Goal: Information Seeking & Learning: Learn about a topic

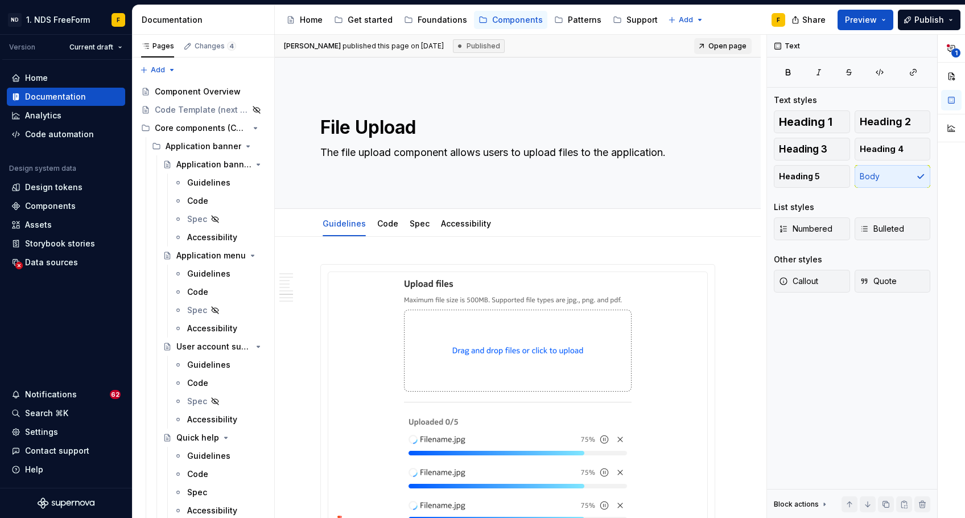
scroll to position [1892, 0]
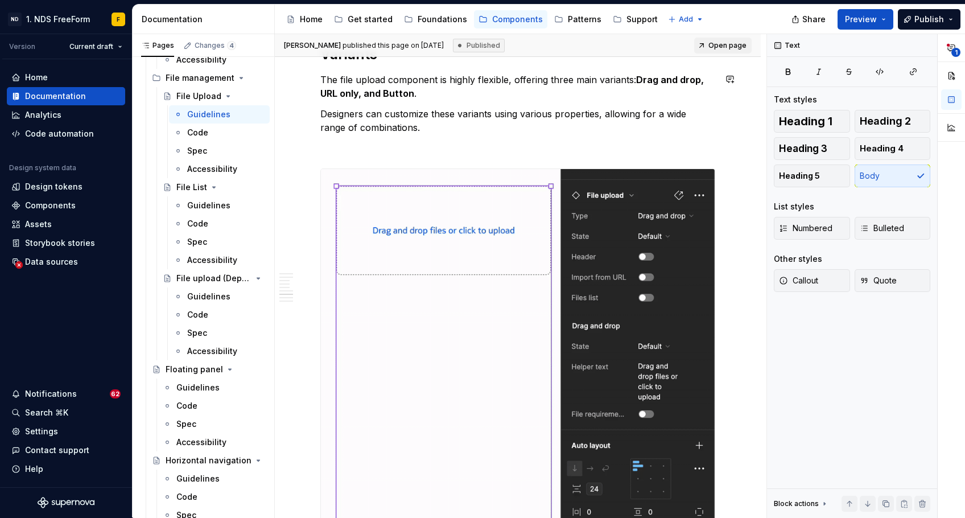
type textarea "*"
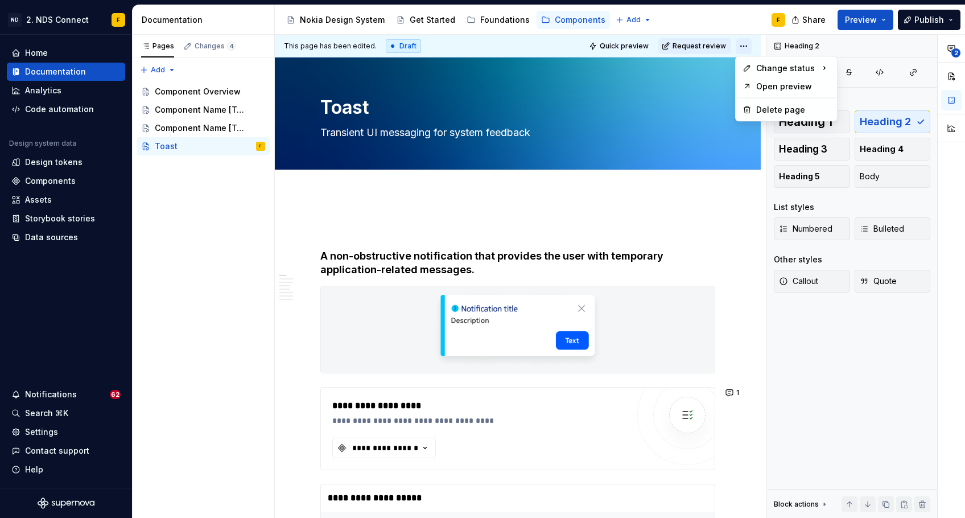
click at [742, 43] on html "ND 2. NDS Connect F Home Documentation Analytics Code automation Design system …" at bounding box center [482, 259] width 965 height 518
click at [764, 90] on div "Open preview" at bounding box center [793, 86] width 74 height 11
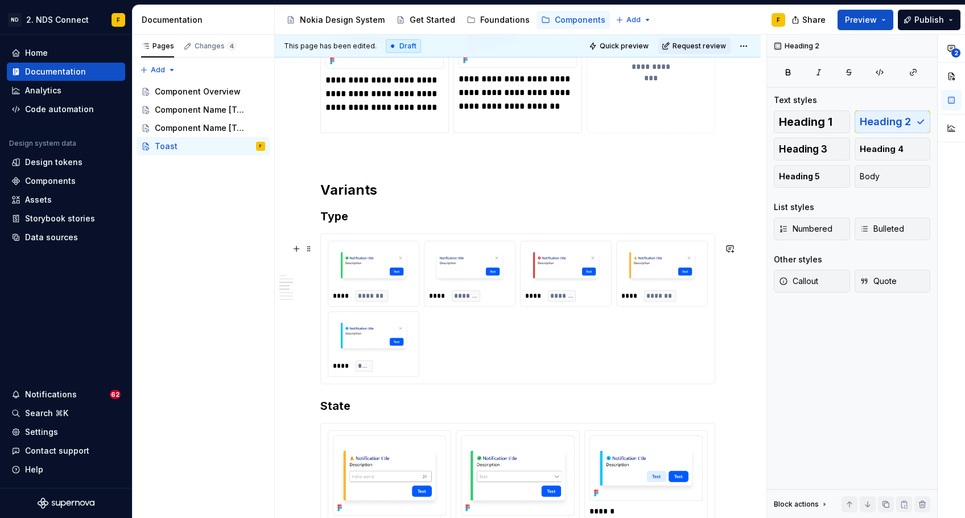
scroll to position [1094, 0]
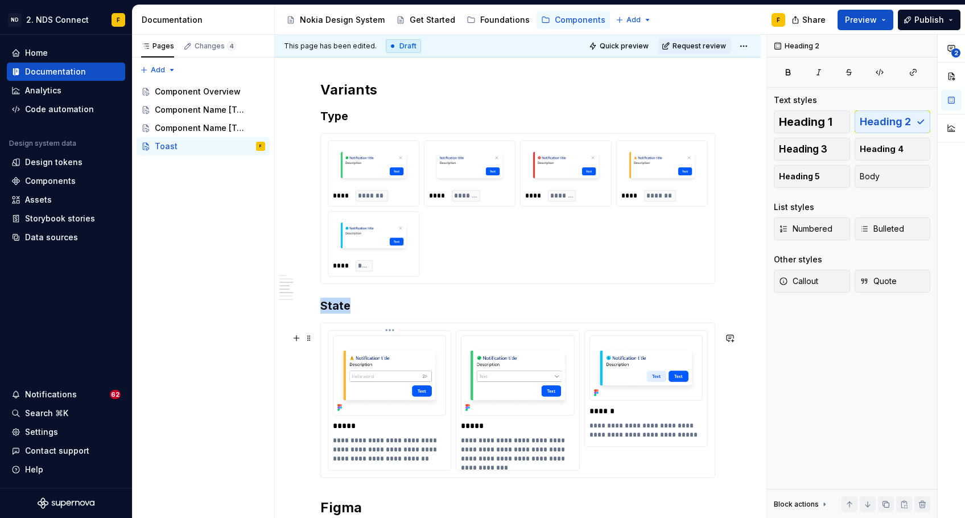
click at [419, 355] on img at bounding box center [389, 375] width 113 height 80
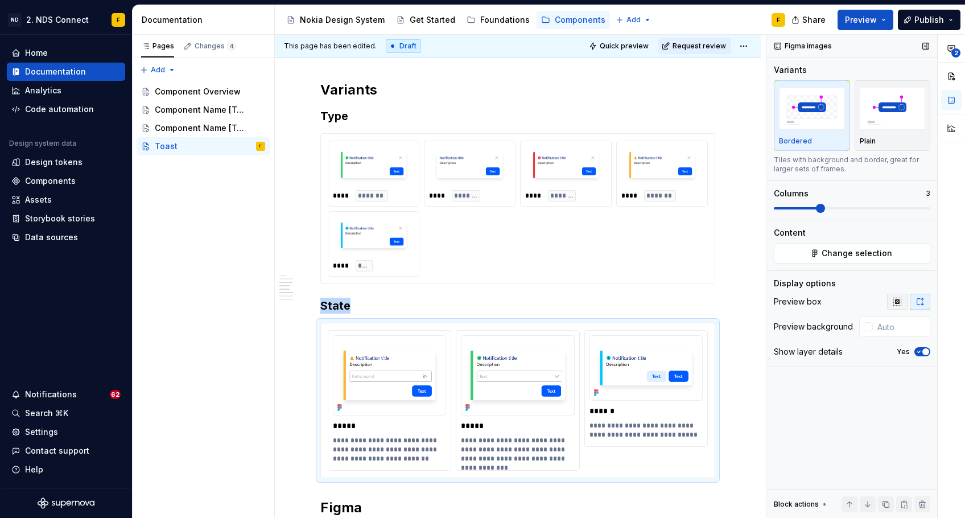
click at [900, 302] on icon "button" at bounding box center [897, 301] width 9 height 9
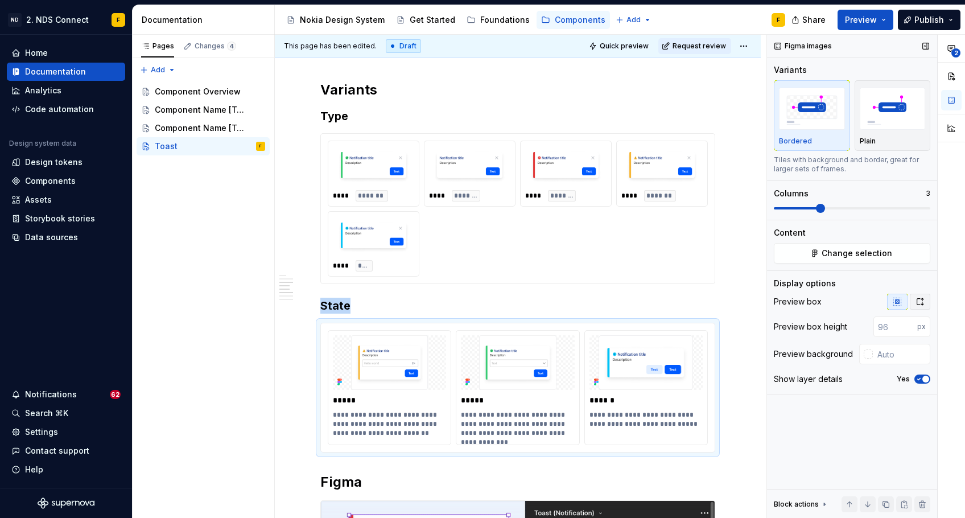
click at [918, 303] on icon "button" at bounding box center [920, 301] width 9 height 9
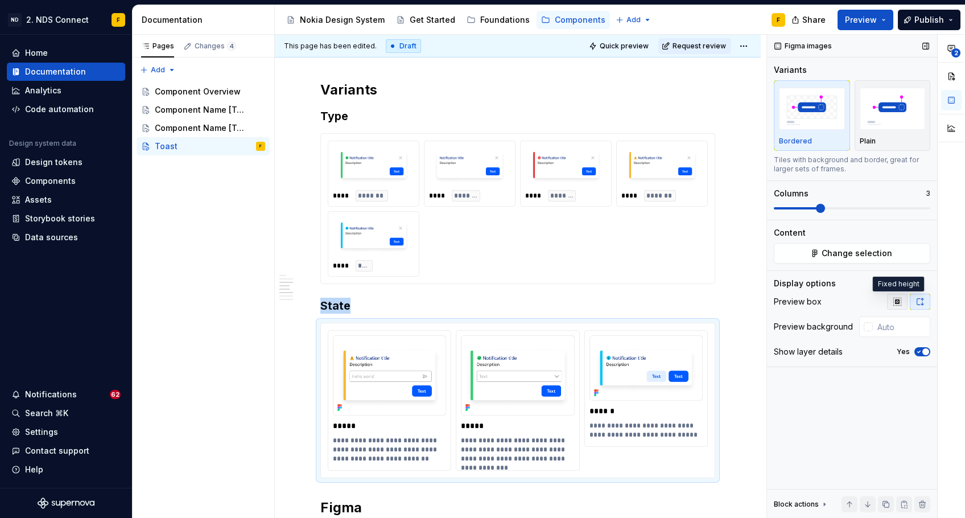
click at [901, 303] on icon "button" at bounding box center [897, 301] width 9 height 9
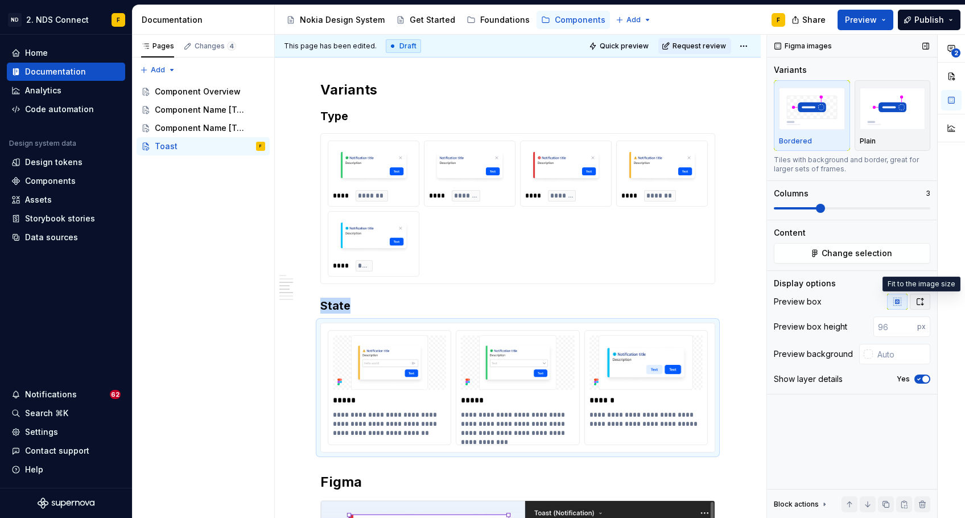
click at [918, 303] on icon "button" at bounding box center [920, 301] width 9 height 9
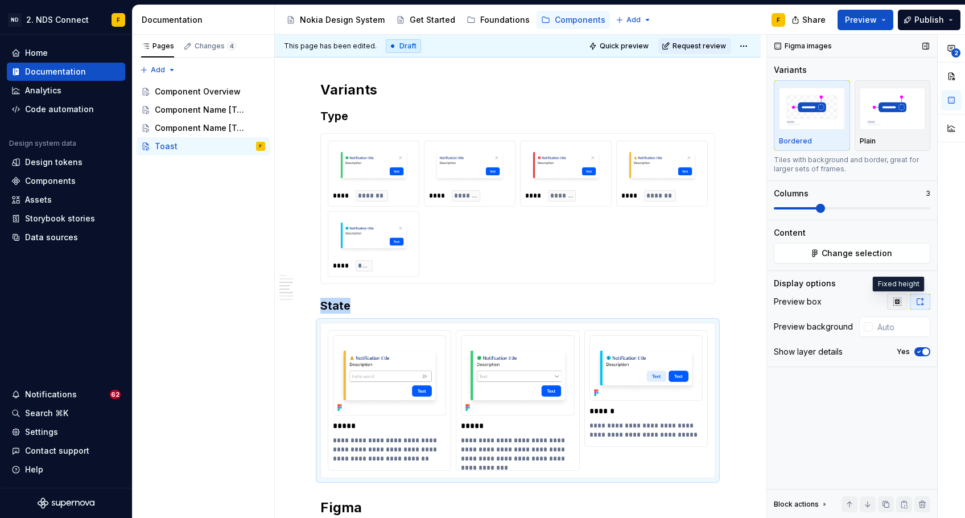
click at [900, 303] on icon "button" at bounding box center [897, 301] width 9 height 9
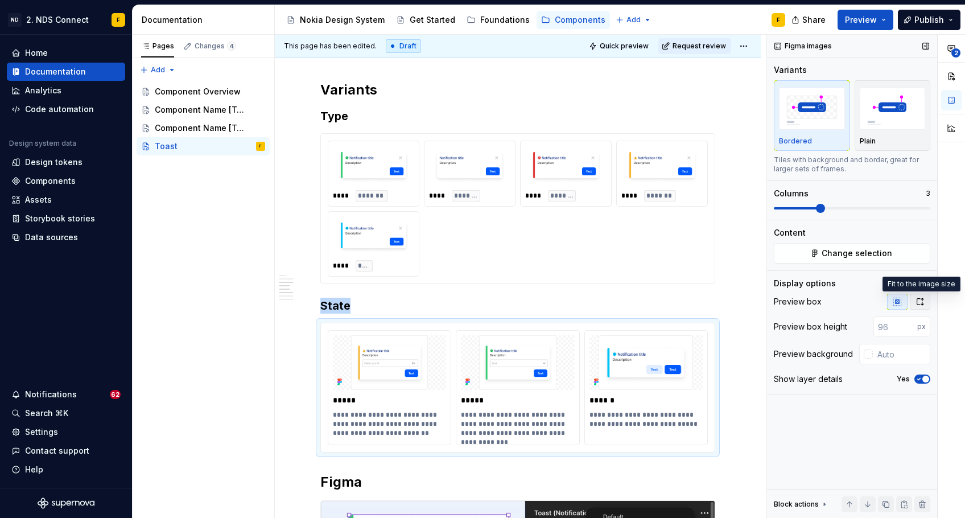
click at [916, 304] on icon "button" at bounding box center [920, 301] width 9 height 9
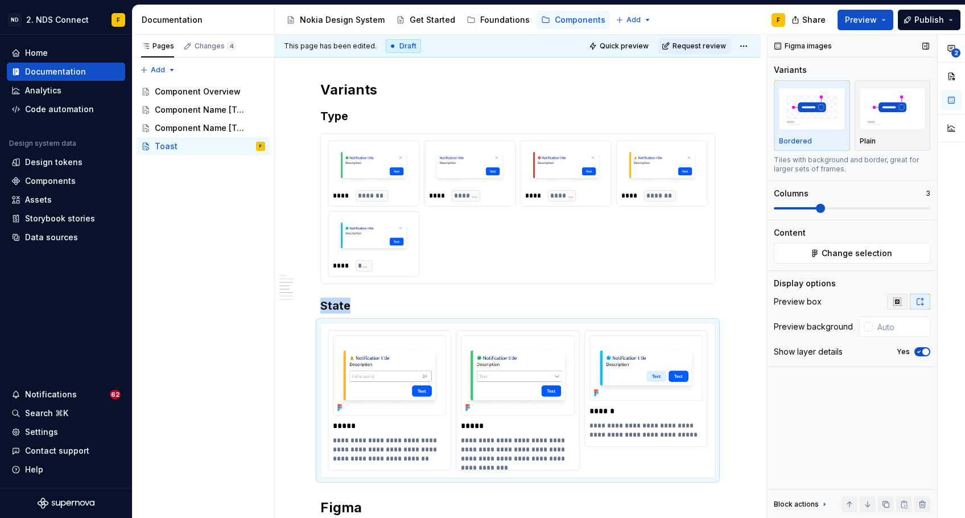
click at [893, 299] on icon "button" at bounding box center [896, 301] width 7 height 7
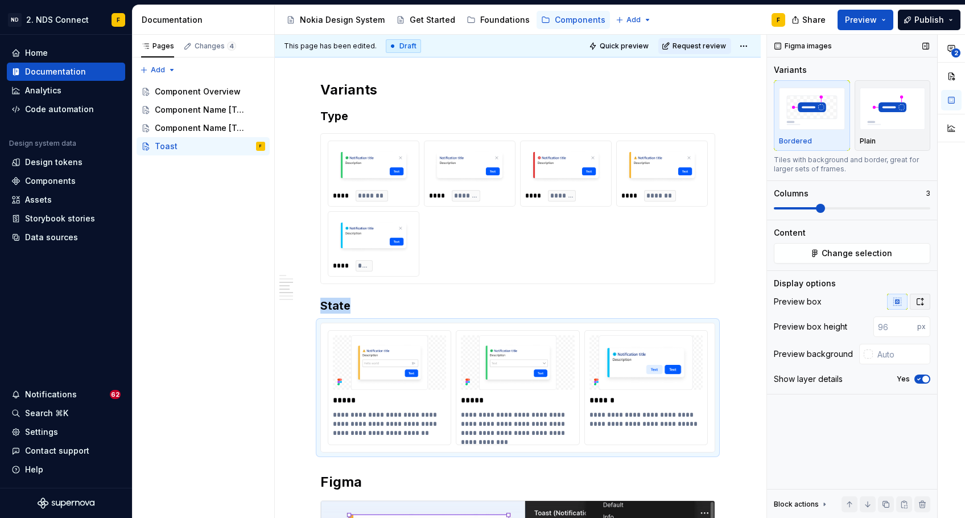
click at [918, 296] on button "button" at bounding box center [920, 302] width 20 height 16
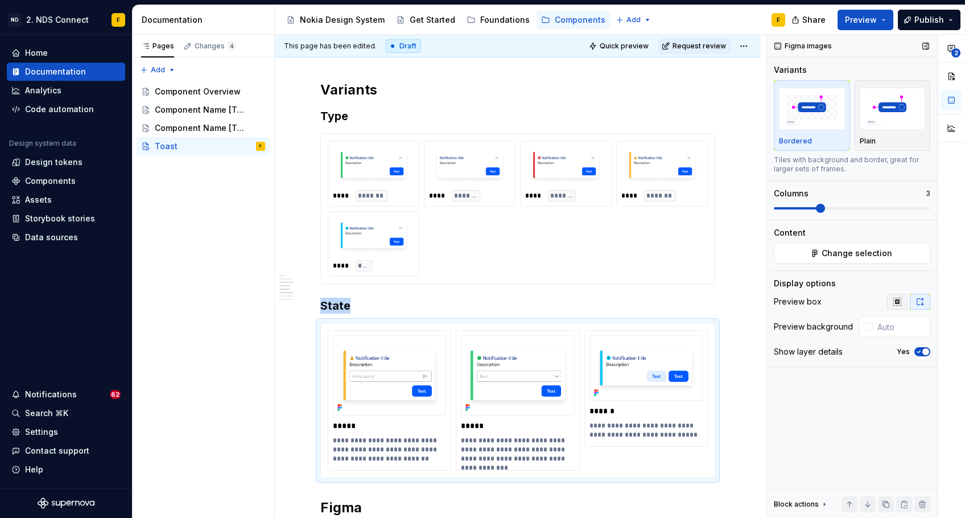
click at [899, 306] on button "button" at bounding box center [897, 302] width 20 height 16
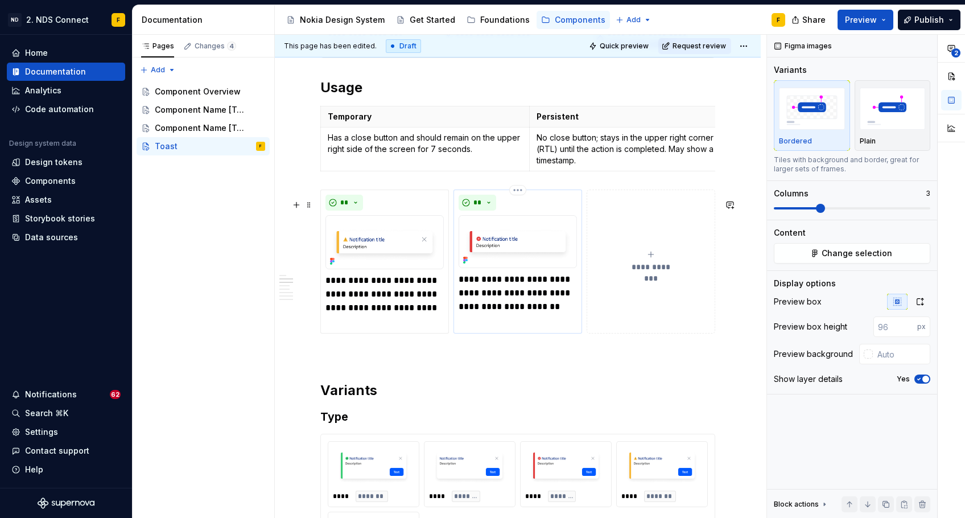
scroll to position [690, 0]
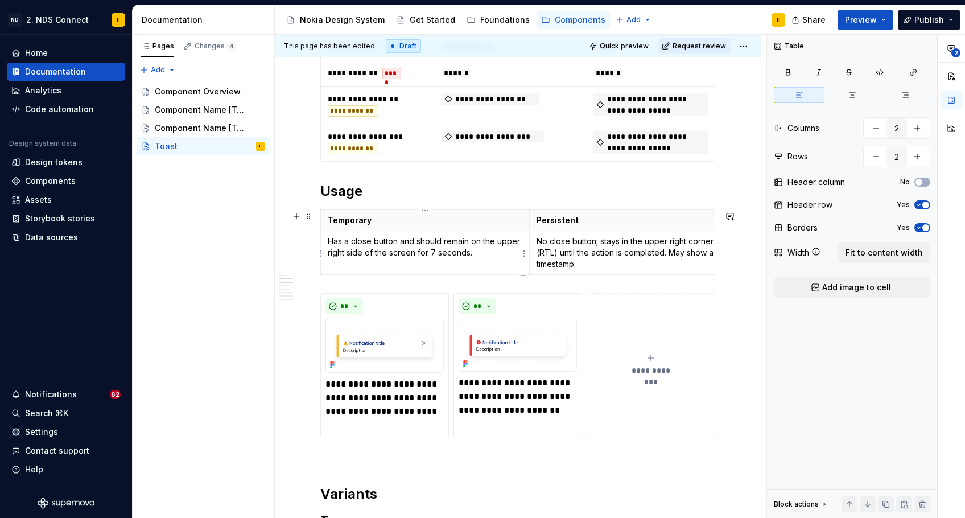
click at [414, 253] on p "Has a close button and should remain on the upper right side of the screen for …" at bounding box center [425, 247] width 195 height 23
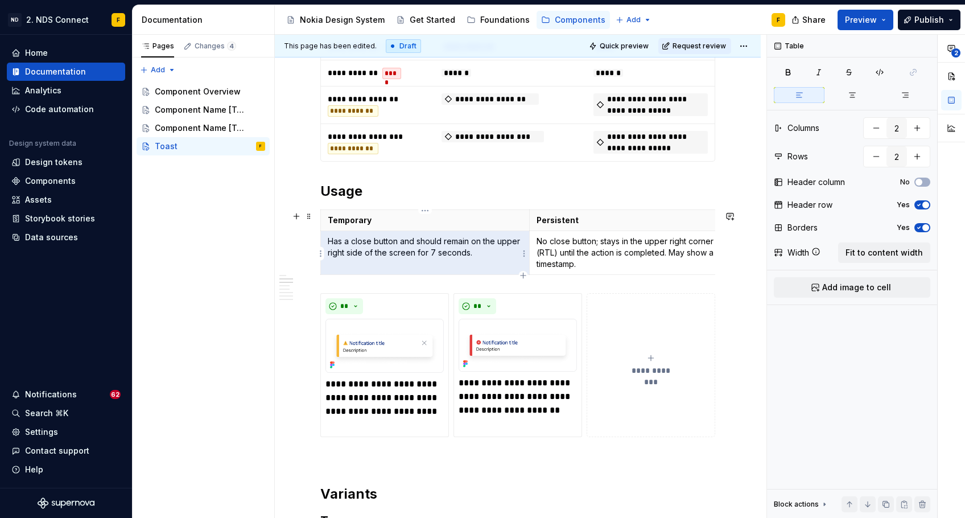
click at [414, 253] on p "Has a close button and should remain on the upper right side of the screen for …" at bounding box center [425, 247] width 195 height 23
click at [922, 204] on span "button" at bounding box center [925, 204] width 7 height 7
click at [922, 204] on icon "button" at bounding box center [919, 204] width 9 height 7
click at [922, 226] on span "button" at bounding box center [925, 227] width 7 height 7
click at [922, 226] on icon "button" at bounding box center [919, 227] width 9 height 7
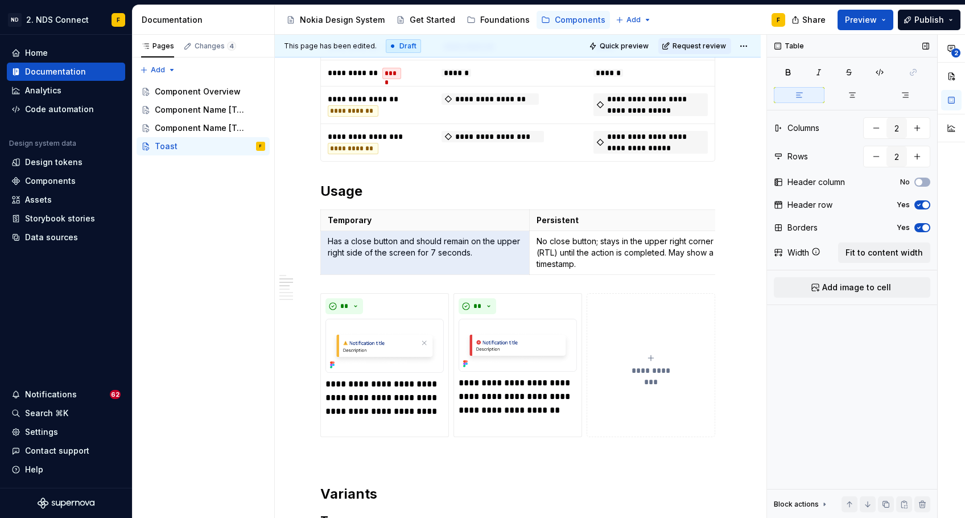
click at [922, 226] on span "button" at bounding box center [925, 227] width 7 height 7
click at [922, 226] on icon "button" at bounding box center [919, 227] width 9 height 7
click at [924, 185] on button "No" at bounding box center [923, 182] width 16 height 9
click at [924, 185] on span "button" at bounding box center [925, 182] width 7 height 7
click at [439, 244] on p "Has a close button and should remain on the upper right side of the screen for …" at bounding box center [425, 247] width 195 height 23
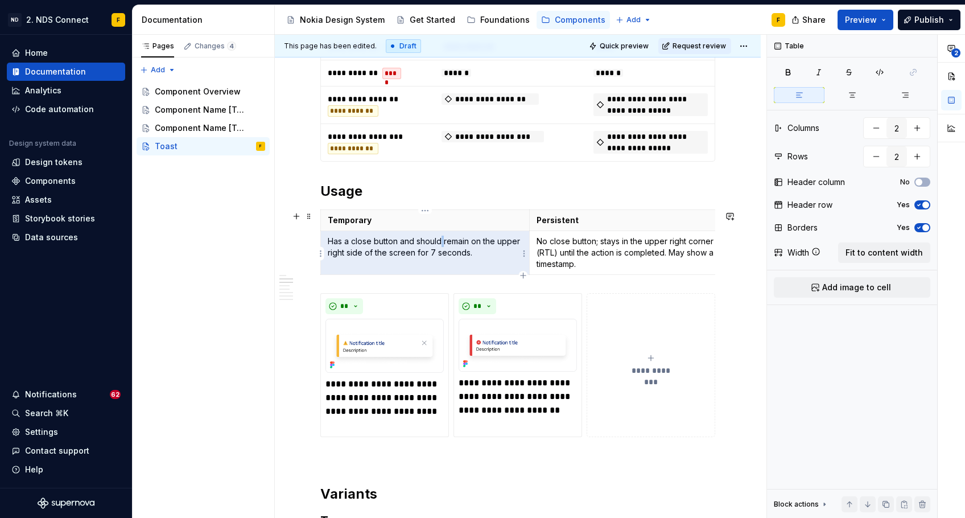
click at [439, 244] on p "Has a close button and should remain on the upper right side of the screen for …" at bounding box center [425, 247] width 195 height 23
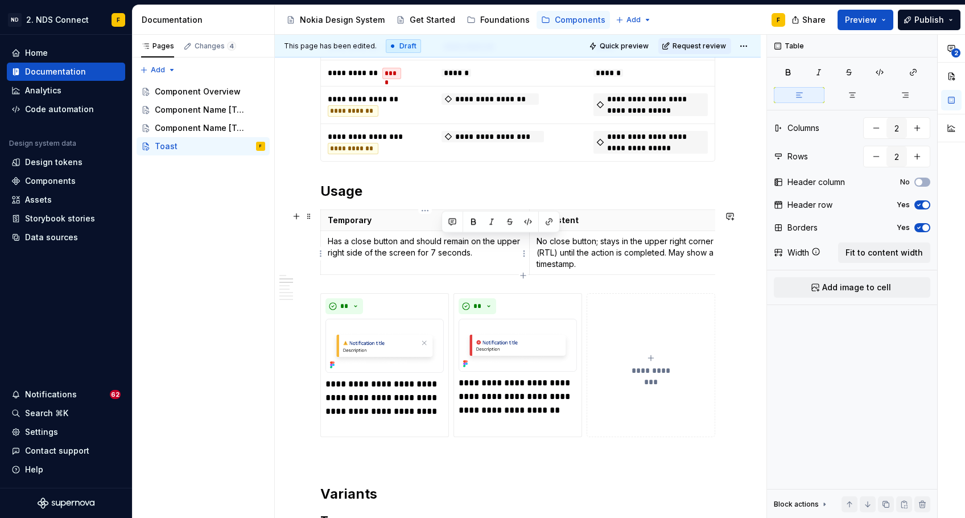
click at [439, 244] on p "Has a close button and should remain on the upper right side of the screen for …" at bounding box center [425, 247] width 195 height 23
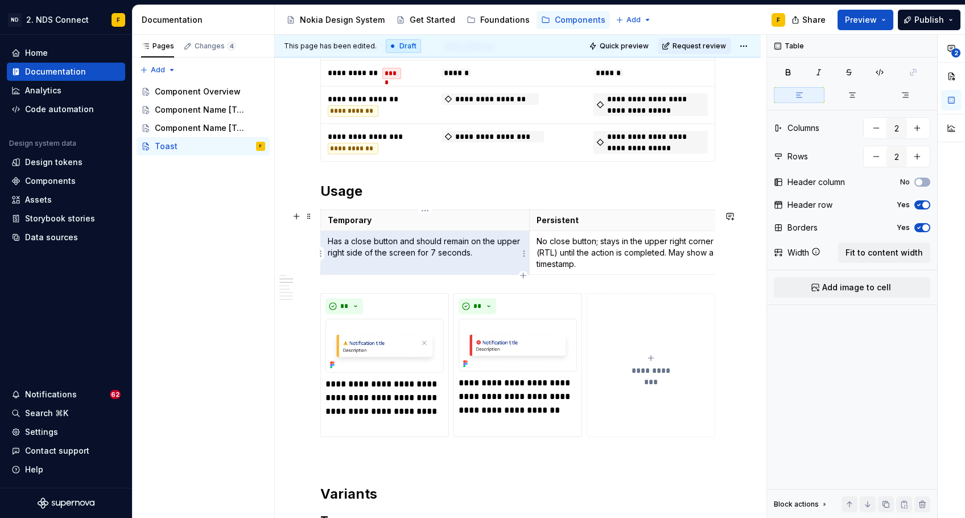
click at [477, 251] on p "Has a close button and should remain on the upper right side of the screen for …" at bounding box center [425, 247] width 195 height 23
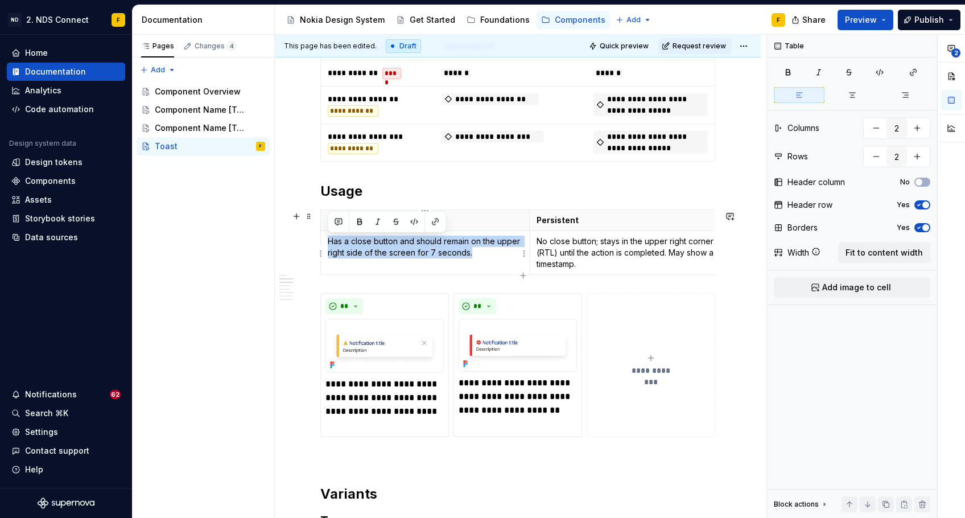
drag, startPoint x: 477, startPoint y: 253, endPoint x: 325, endPoint y: 244, distance: 152.8
click at [325, 244] on td "Has a close button and should remain on the upper right side of the screen for …" at bounding box center [425, 252] width 209 height 44
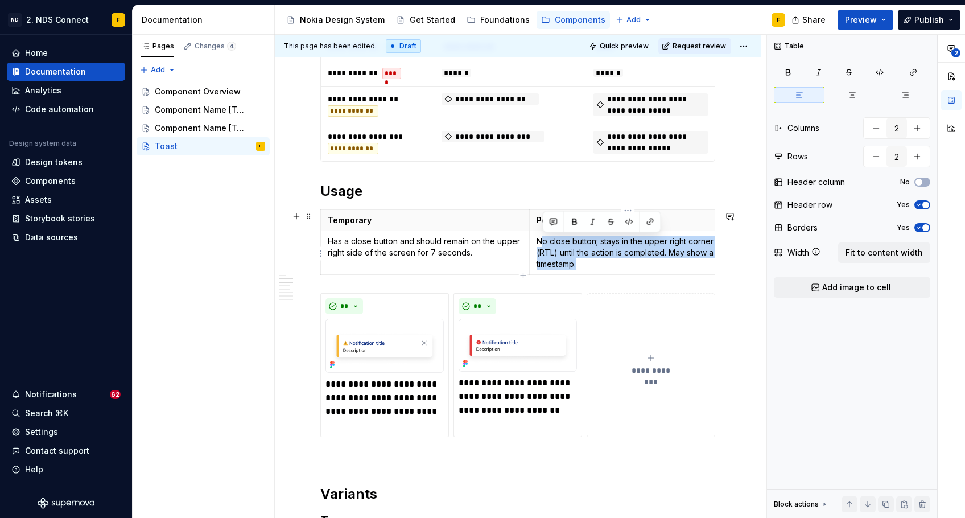
drag, startPoint x: 581, startPoint y: 266, endPoint x: 541, endPoint y: 241, distance: 47.2
click at [541, 241] on p "No close button; stays in the upper right corner (RTL) until the action is comp…" at bounding box center [628, 253] width 182 height 34
drag, startPoint x: 538, startPoint y: 241, endPoint x: 598, endPoint y: 261, distance: 63.3
click at [598, 261] on p "No close button; stays in the upper right corner (RTL) until the action is comp…" at bounding box center [628, 253] width 182 height 34
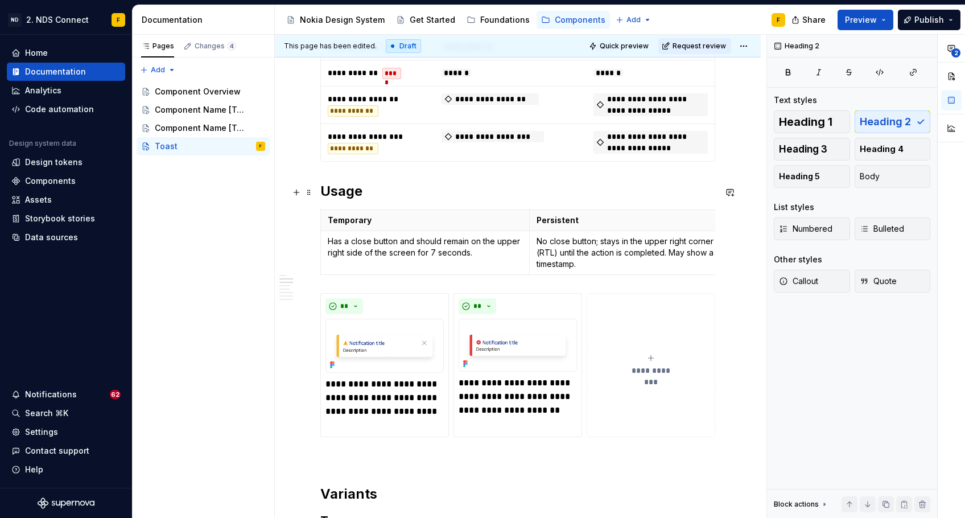
click at [508, 200] on h2 "Usage" at bounding box center [517, 191] width 395 height 18
click at [349, 193] on h2 "Usage" at bounding box center [517, 191] width 395 height 18
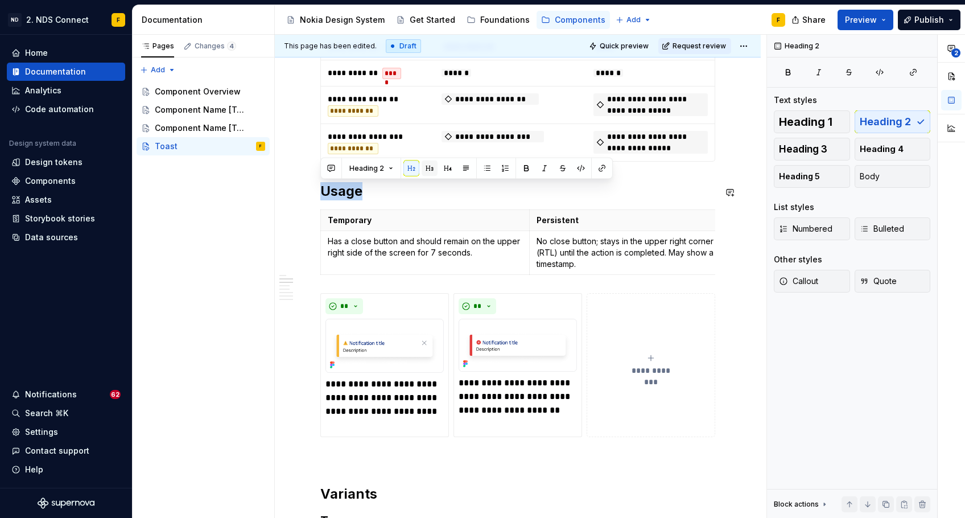
click at [425, 170] on button "button" at bounding box center [430, 168] width 16 height 16
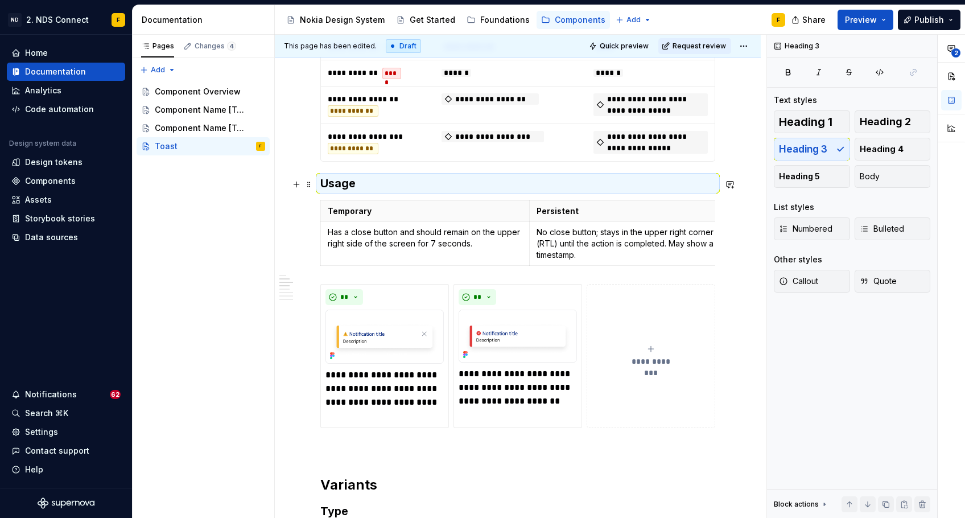
click at [340, 187] on h3 "Usage" at bounding box center [517, 183] width 395 height 16
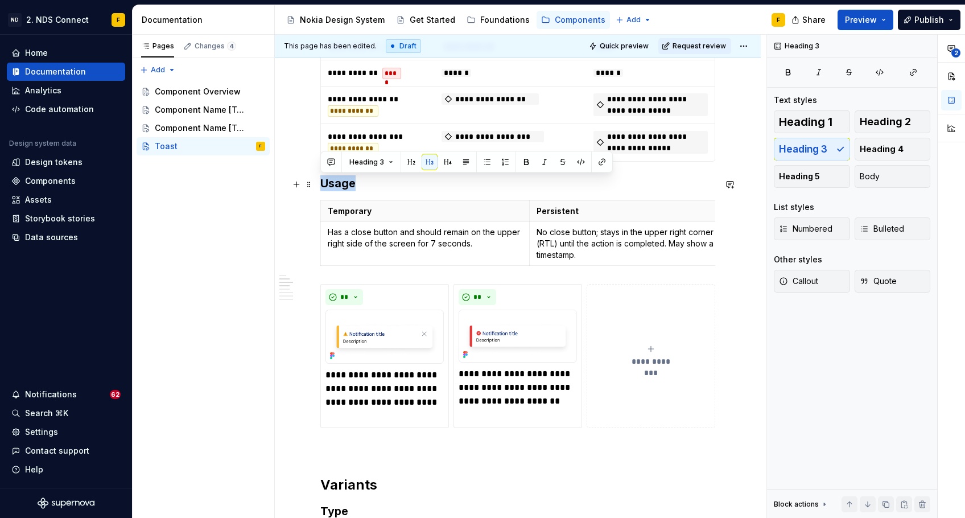
click at [340, 187] on h3 "Usage" at bounding box center [517, 183] width 395 height 16
click at [414, 167] on button "button" at bounding box center [411, 162] width 16 height 16
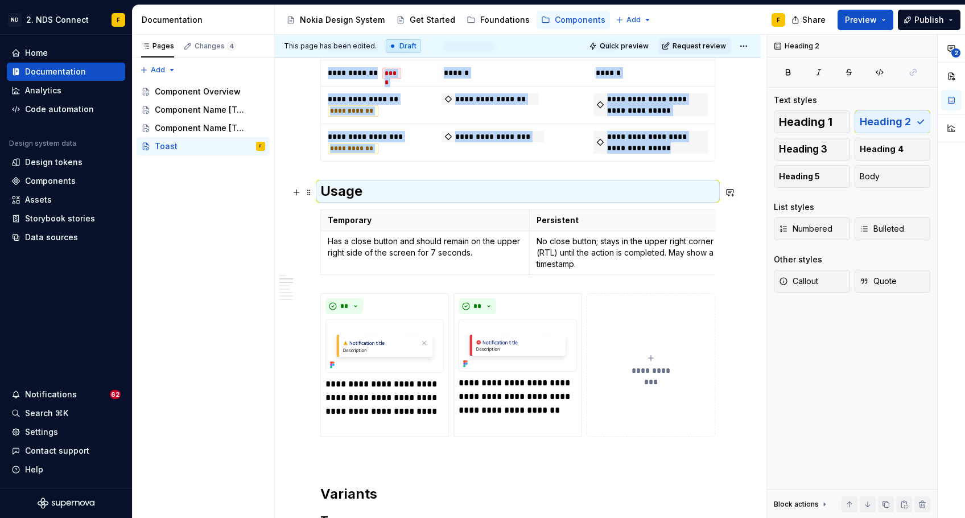
click at [359, 192] on h2 "Usage" at bounding box center [517, 191] width 395 height 18
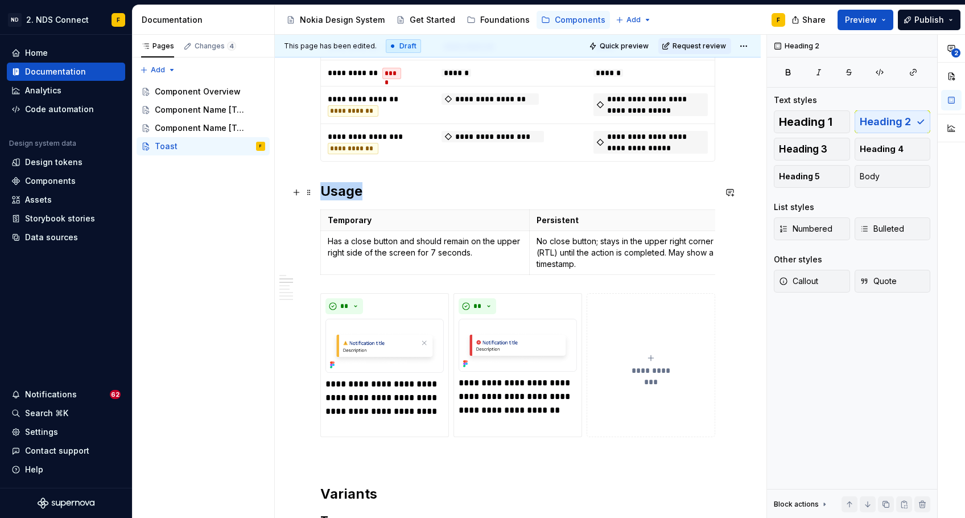
click at [359, 192] on h2 "Usage" at bounding box center [517, 191] width 395 height 18
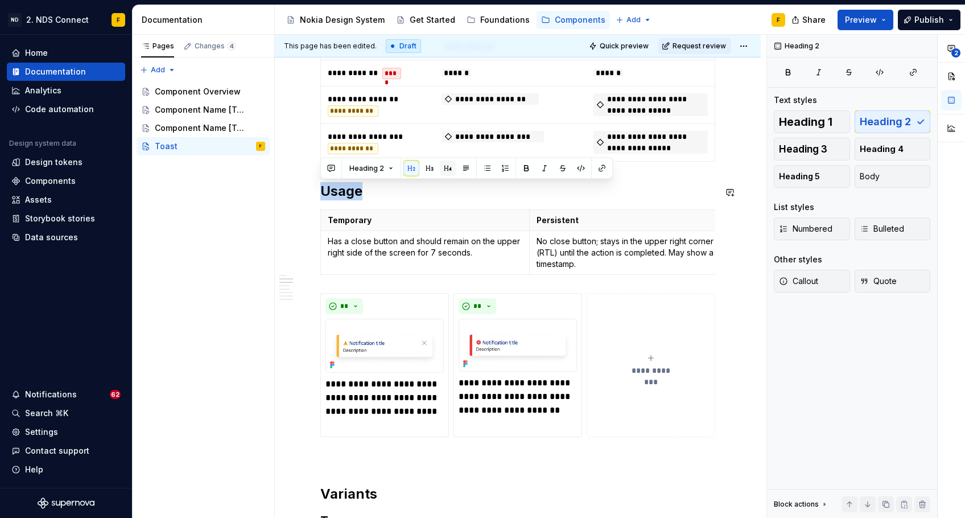
click at [445, 174] on button "button" at bounding box center [448, 168] width 16 height 16
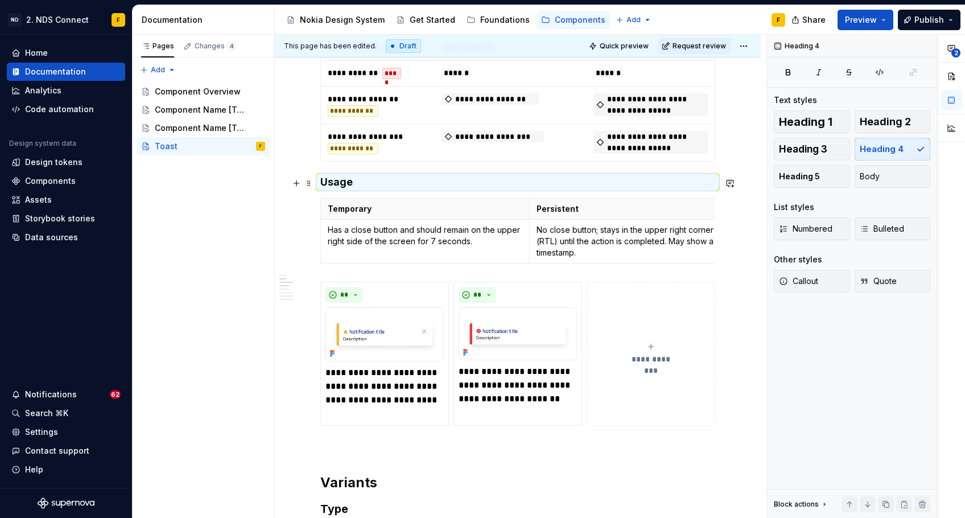
click at [339, 184] on h4 "Usage" at bounding box center [517, 182] width 395 height 14
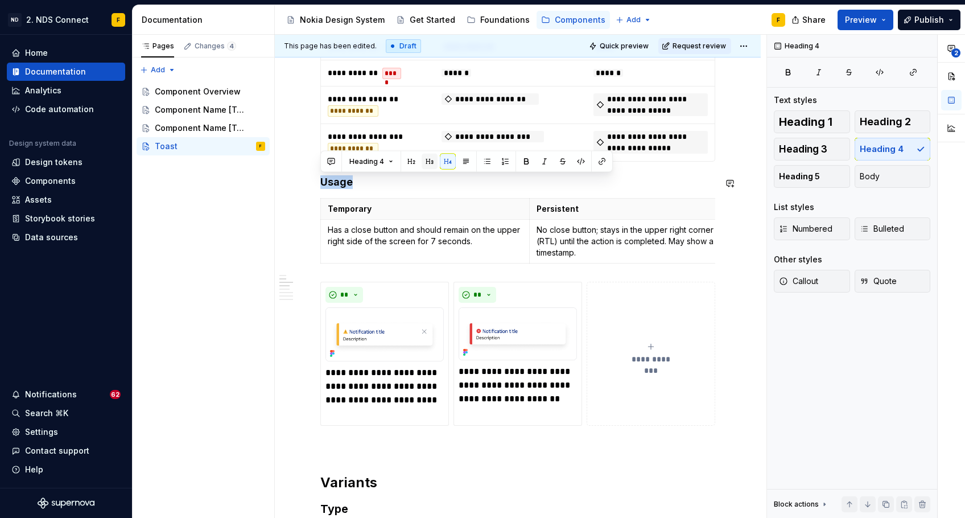
click at [430, 167] on button "button" at bounding box center [430, 162] width 16 height 16
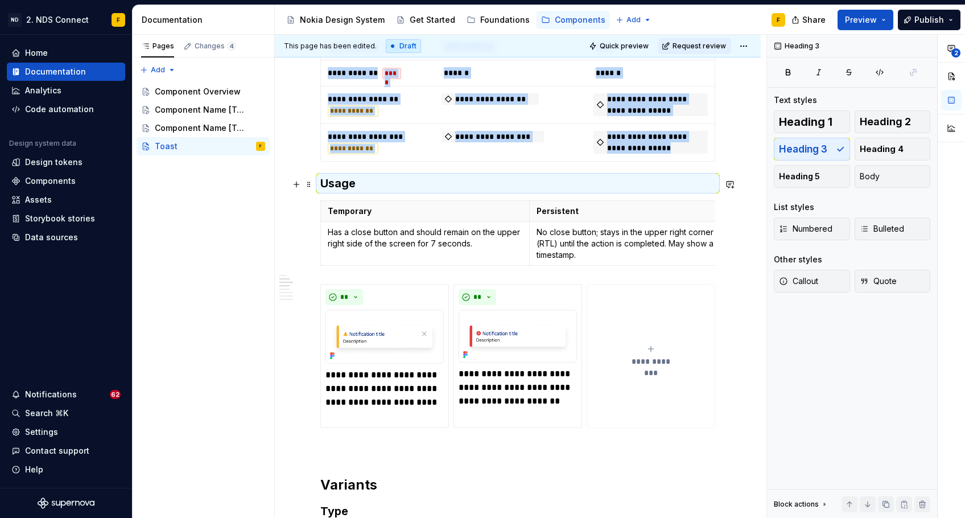
click at [355, 190] on h3 "Usage" at bounding box center [517, 183] width 395 height 16
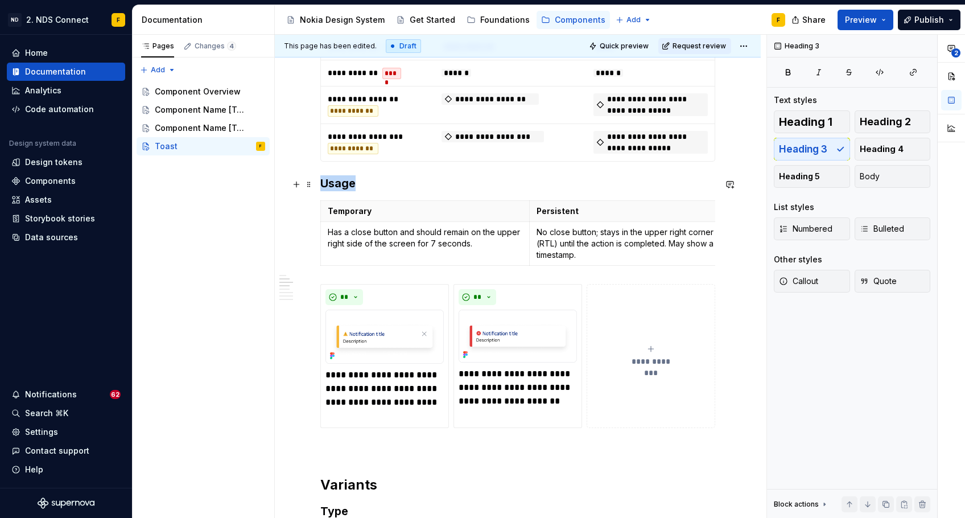
click at [355, 190] on h3 "Usage" at bounding box center [517, 183] width 395 height 16
click at [415, 164] on button "button" at bounding box center [411, 162] width 16 height 16
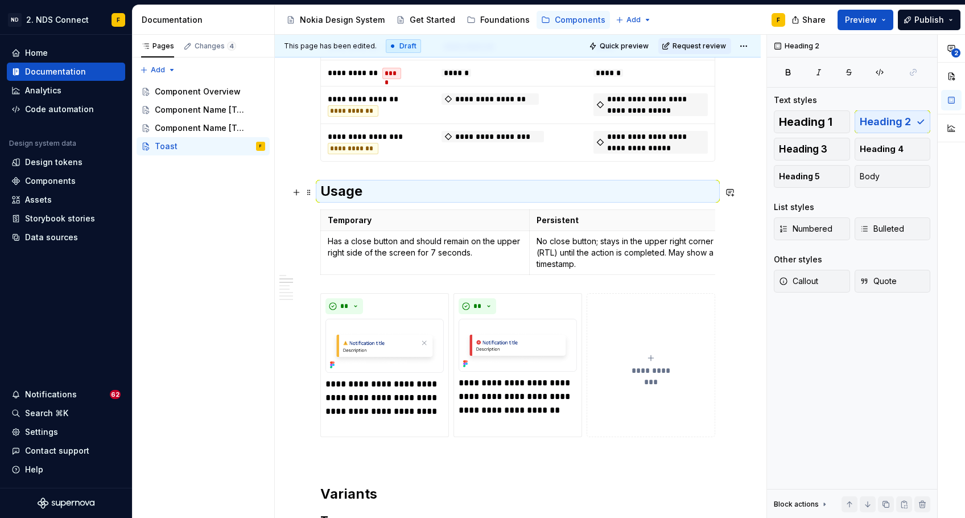
click at [357, 188] on h2 "Usage" at bounding box center [517, 191] width 395 height 18
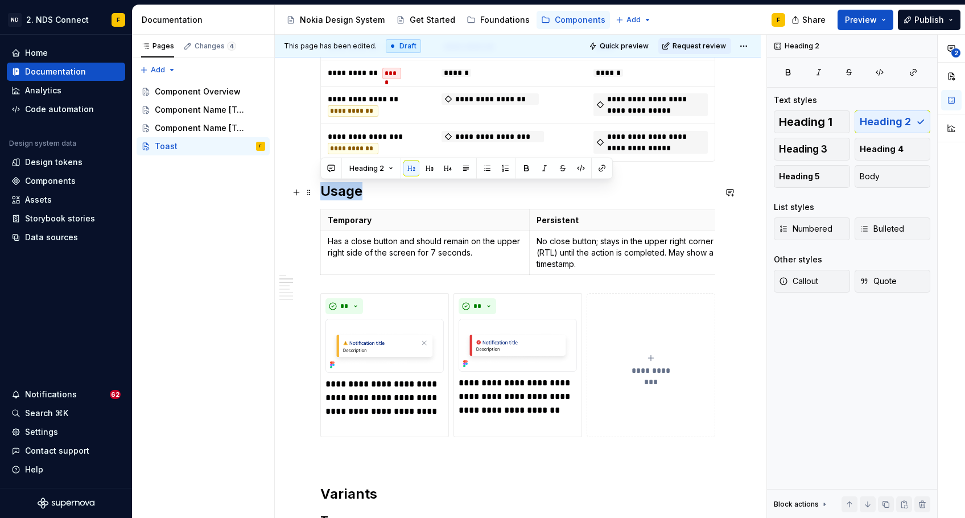
click at [357, 188] on h2 "Usage" at bounding box center [517, 191] width 395 height 18
click at [383, 168] on button "Heading 2" at bounding box center [371, 168] width 54 height 16
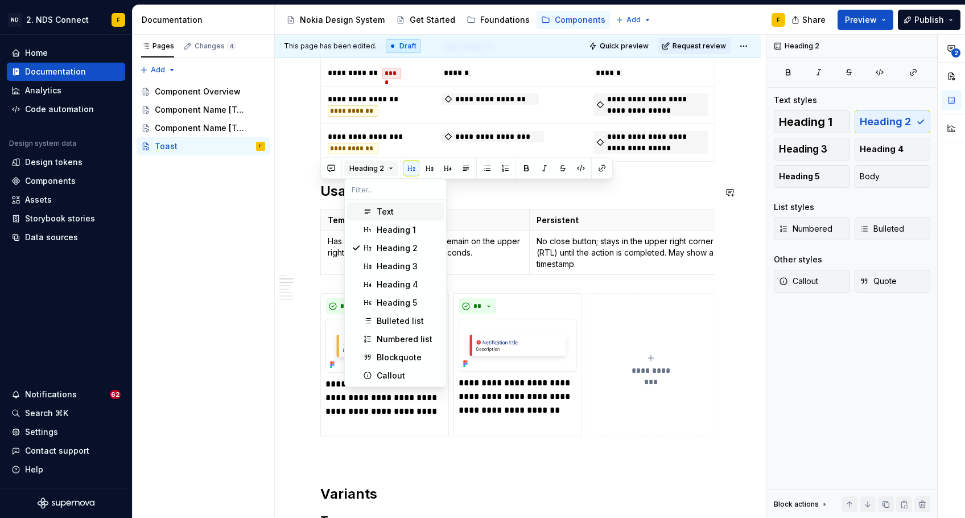
click at [383, 168] on button "Heading 2" at bounding box center [371, 168] width 54 height 16
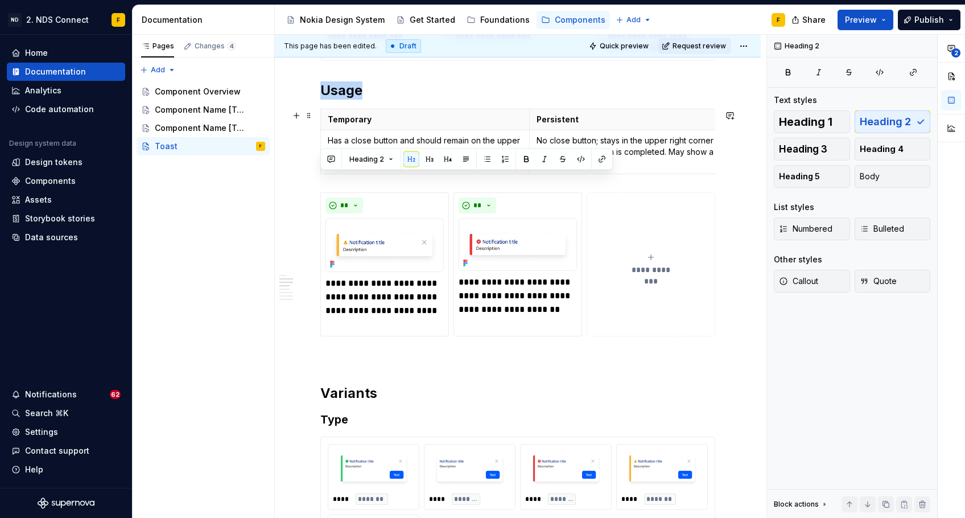
scroll to position [699, 0]
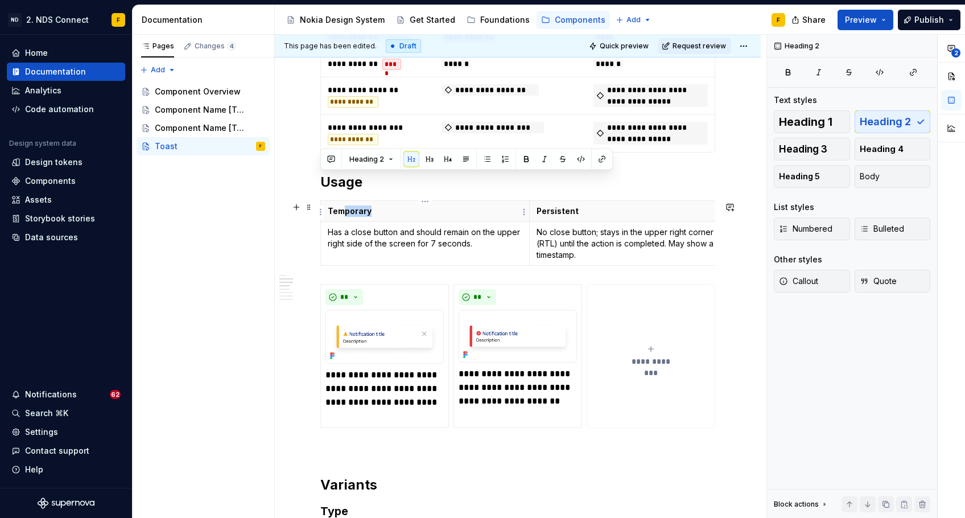
click at [341, 217] on p "Temporary" at bounding box center [425, 210] width 195 height 11
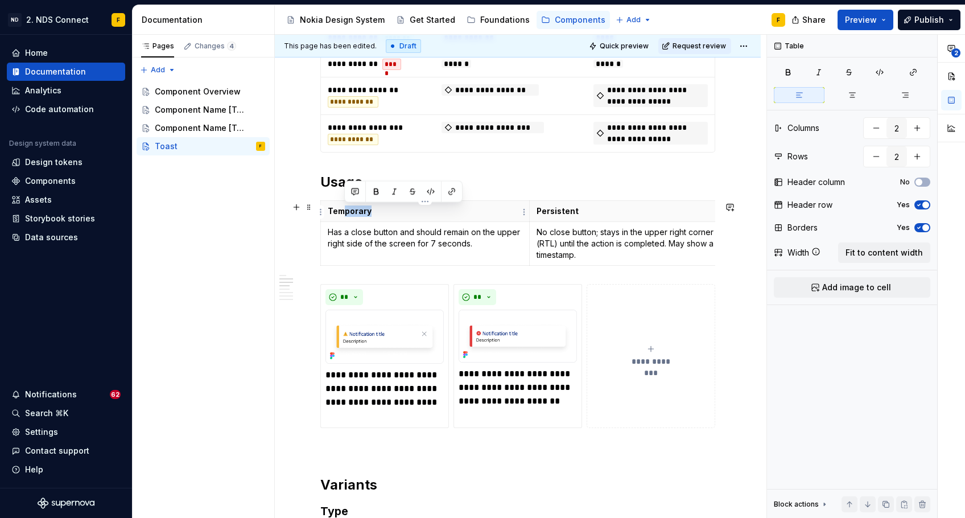
click at [341, 217] on p "Temporary" at bounding box center [425, 210] width 195 height 11
click at [335, 210] on p "Temporary" at bounding box center [425, 210] width 195 height 11
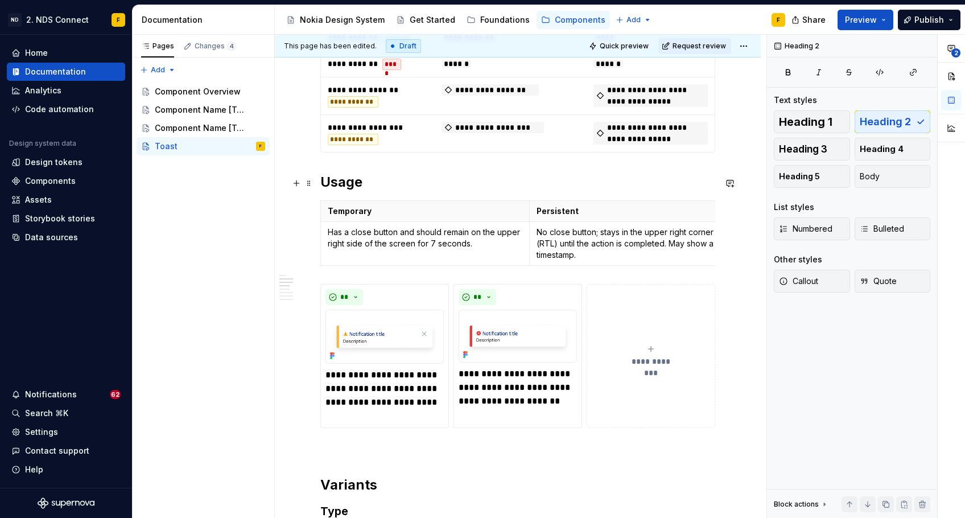
click at [344, 175] on h2 "Usage" at bounding box center [517, 182] width 395 height 18
drag, startPoint x: 362, startPoint y: 186, endPoint x: 356, endPoint y: 185, distance: 5.7
click at [356, 185] on h2 "Usage" at bounding box center [517, 182] width 395 height 18
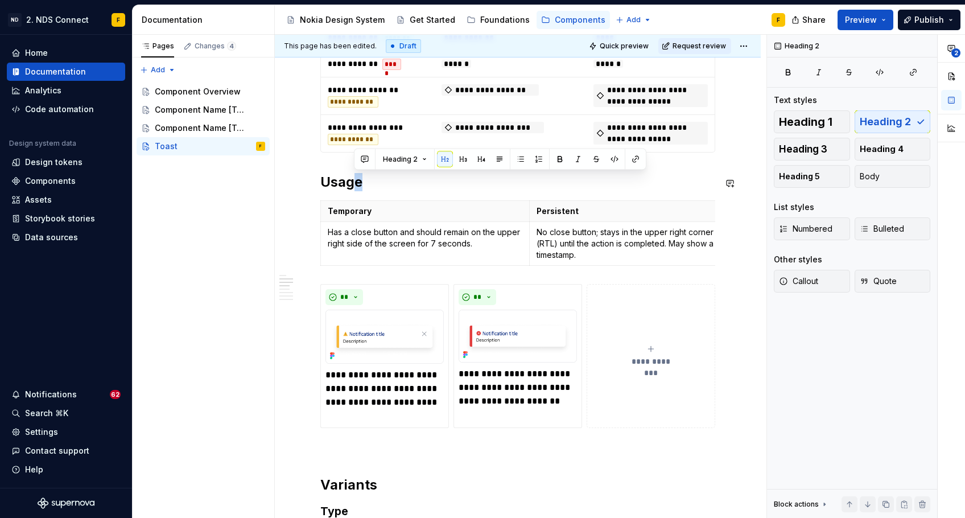
copy h2 "e"
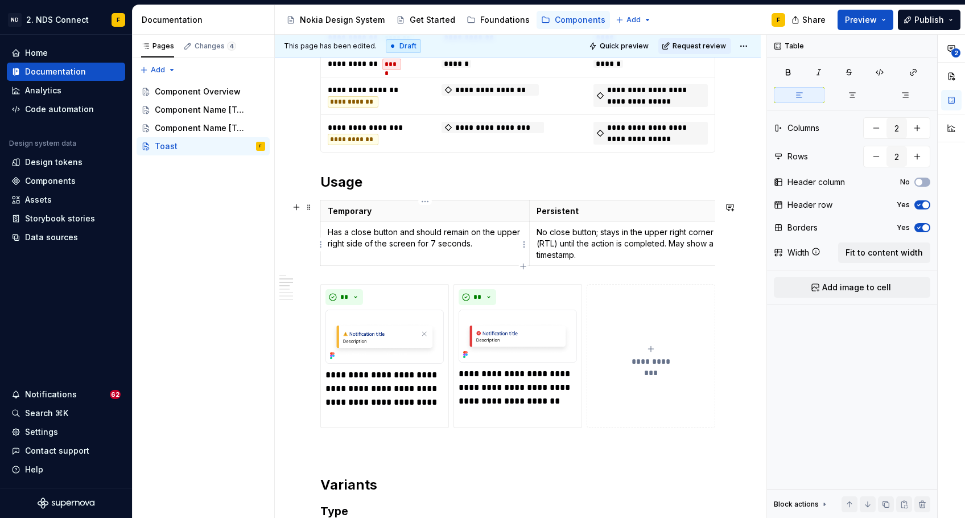
click at [393, 240] on p "Has a close button and should remain on the upper right side of the screen for …" at bounding box center [425, 237] width 195 height 23
click at [482, 248] on p "Has a close button and should remain on the upper right side of the screen for …" at bounding box center [425, 237] width 195 height 23
click at [373, 392] on p "**********" at bounding box center [385, 395] width 118 height 55
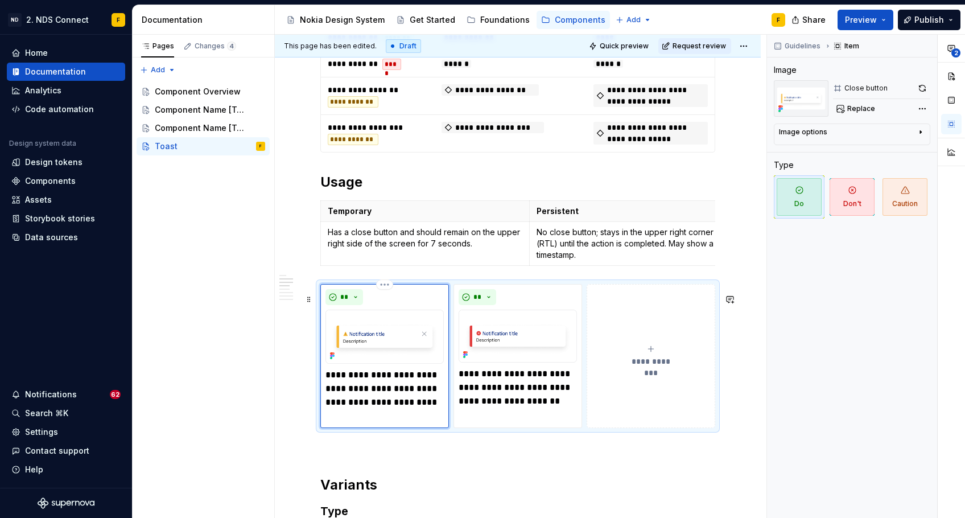
click at [373, 392] on p "**********" at bounding box center [385, 395] width 118 height 55
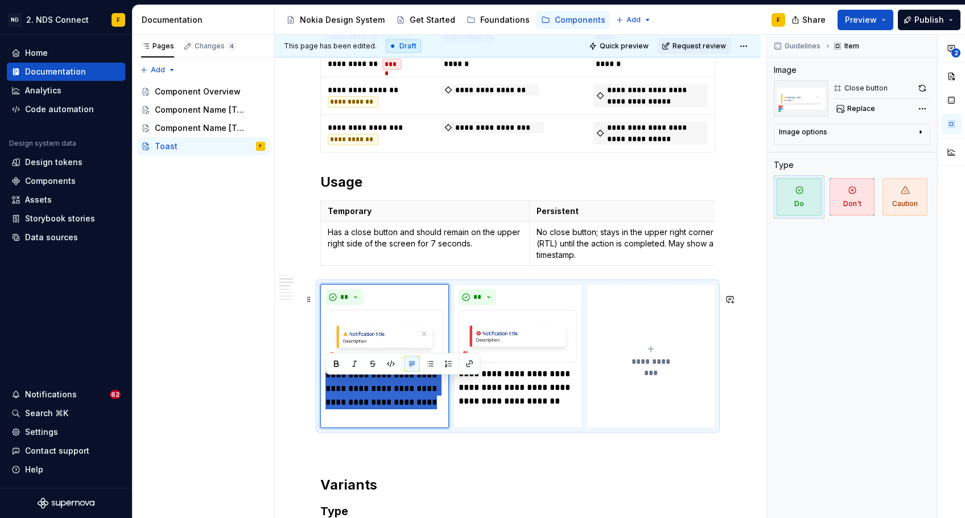
drag, startPoint x: 374, startPoint y: 421, endPoint x: 317, endPoint y: 384, distance: 67.9
click at [320, 384] on div "**********" at bounding box center [517, 356] width 395 height 145
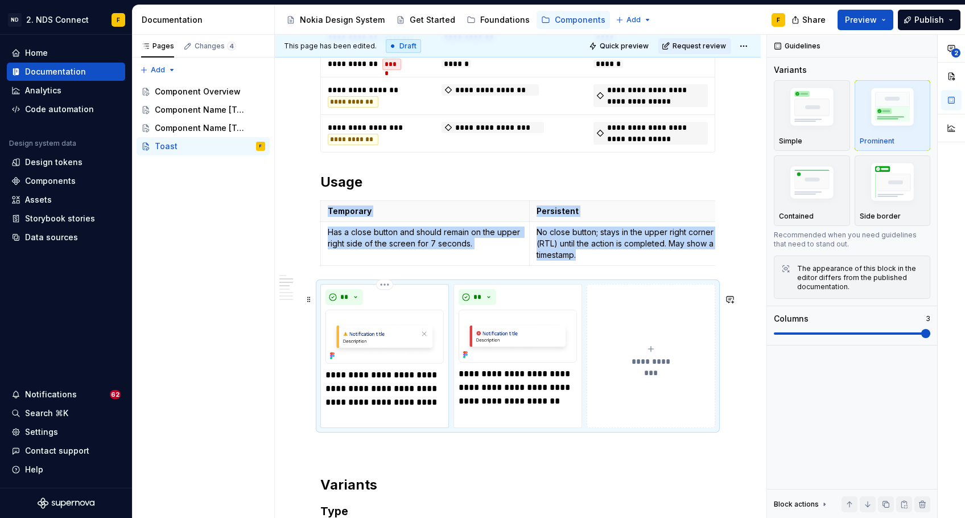
click at [396, 395] on p "**********" at bounding box center [385, 395] width 118 height 55
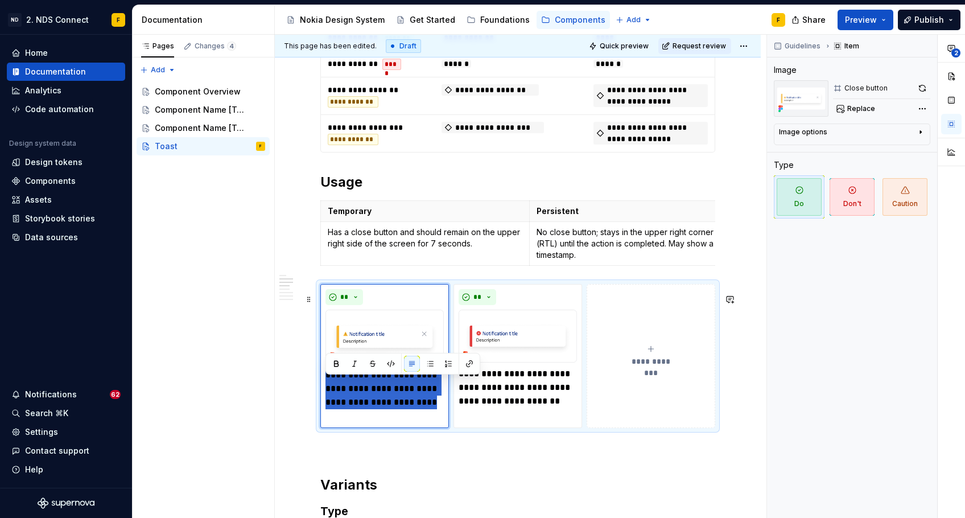
drag, startPoint x: 382, startPoint y: 427, endPoint x: 310, endPoint y: 389, distance: 82.0
click at [415, 361] on button "button" at bounding box center [412, 364] width 16 height 16
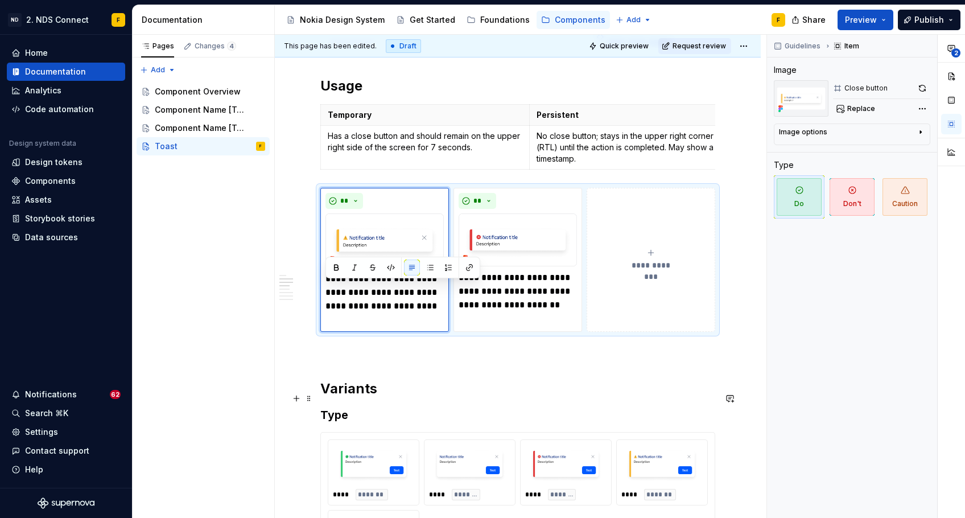
click at [399, 394] on h2 "Variants" at bounding box center [517, 389] width 395 height 18
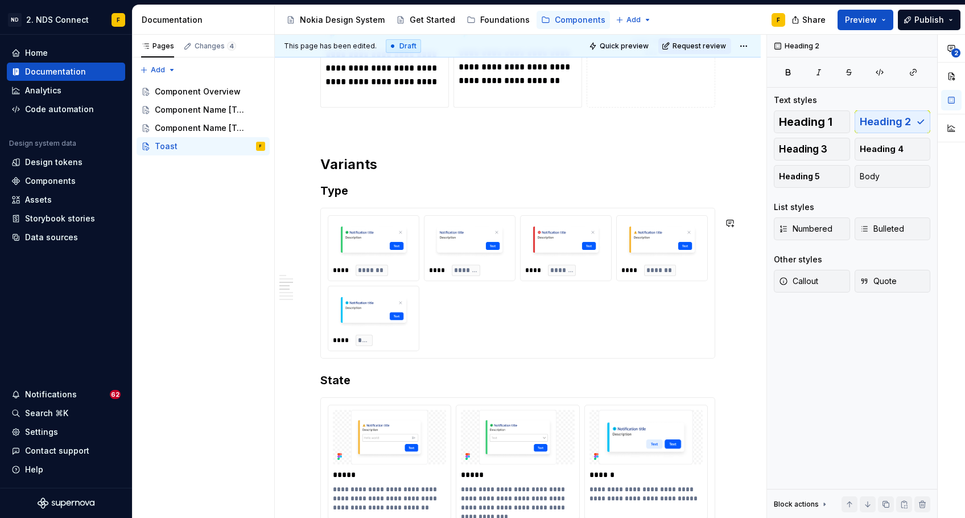
scroll to position [1120, 0]
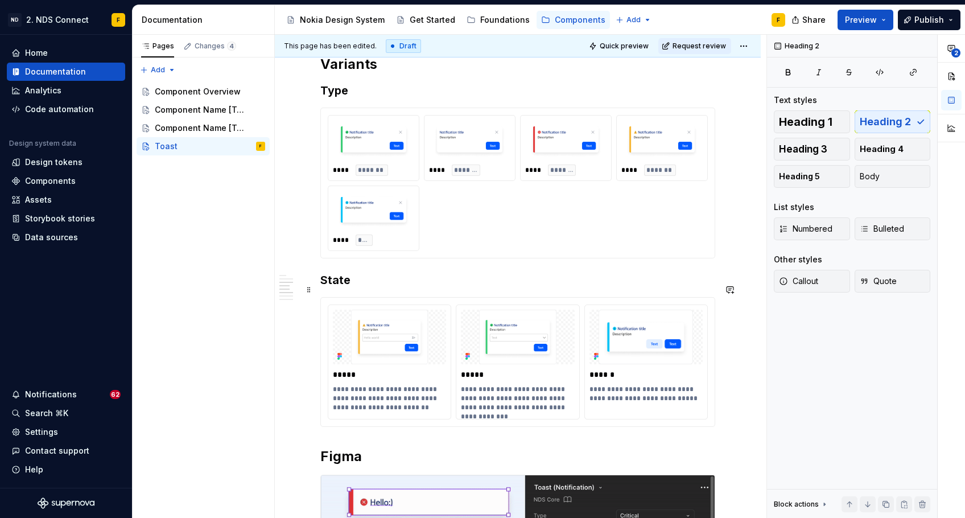
click at [339, 287] on h3 "State" at bounding box center [517, 280] width 395 height 16
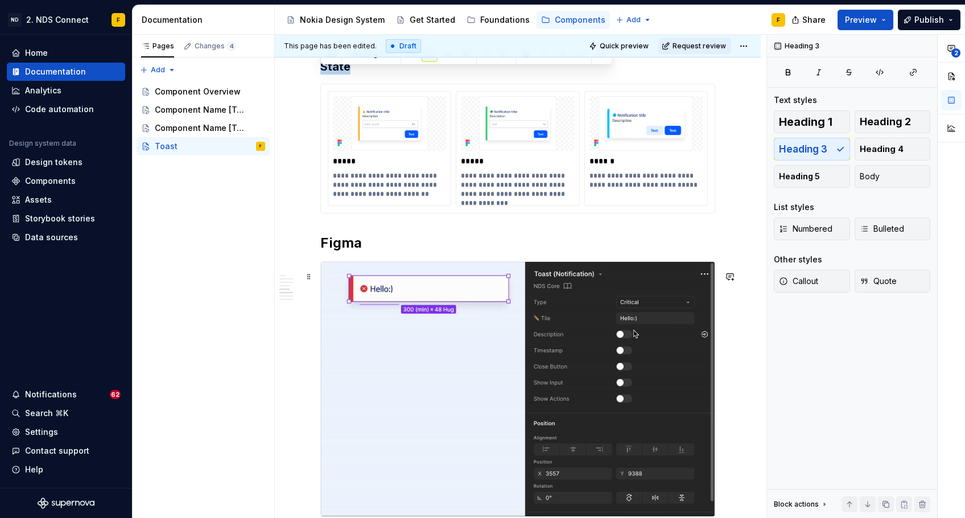
scroll to position [1438, 0]
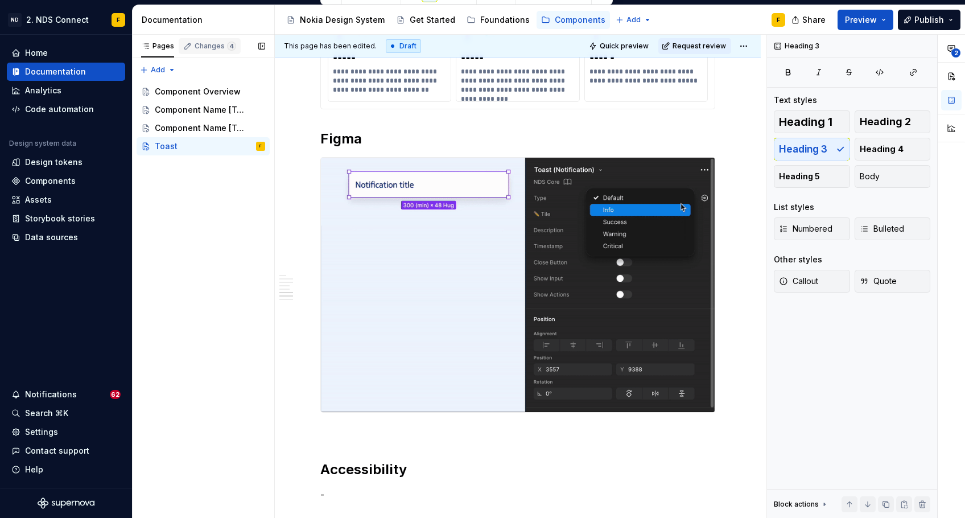
click at [228, 43] on span "4" at bounding box center [231, 46] width 9 height 9
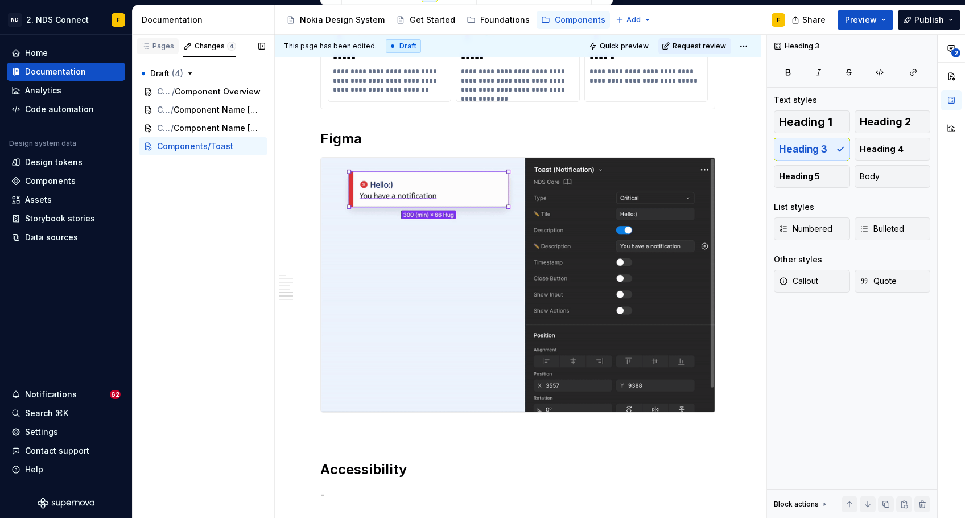
click at [147, 44] on icon "button" at bounding box center [146, 46] width 6 height 5
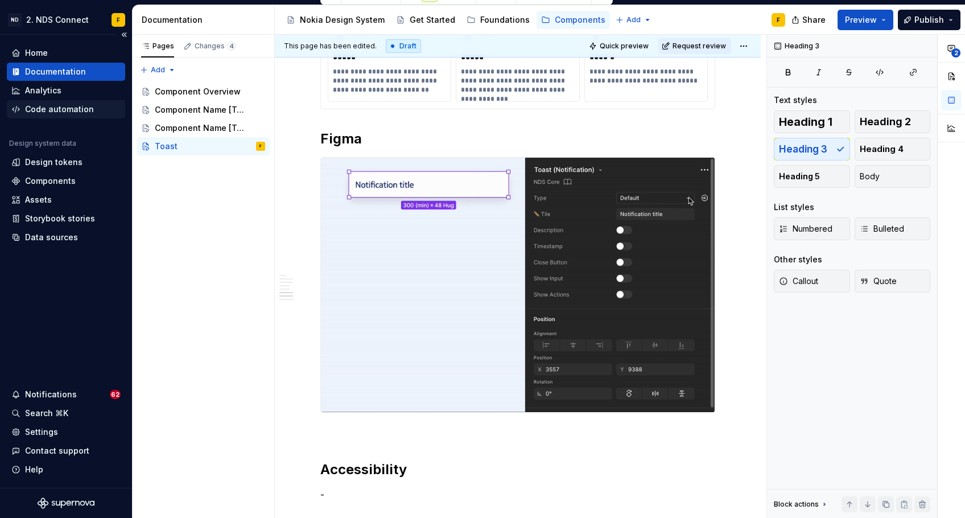
click at [48, 112] on div "Code automation" at bounding box center [59, 109] width 69 height 11
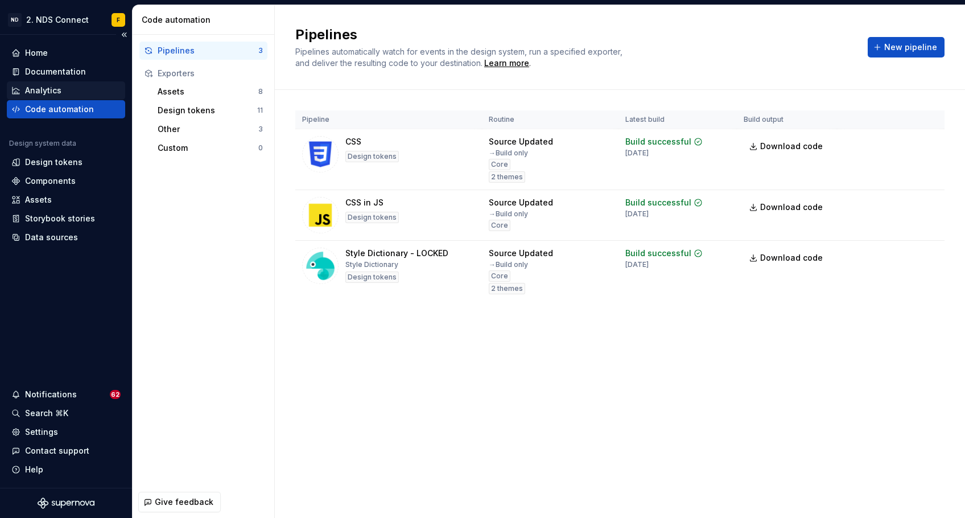
click at [60, 93] on div "Analytics" at bounding box center [43, 90] width 36 height 11
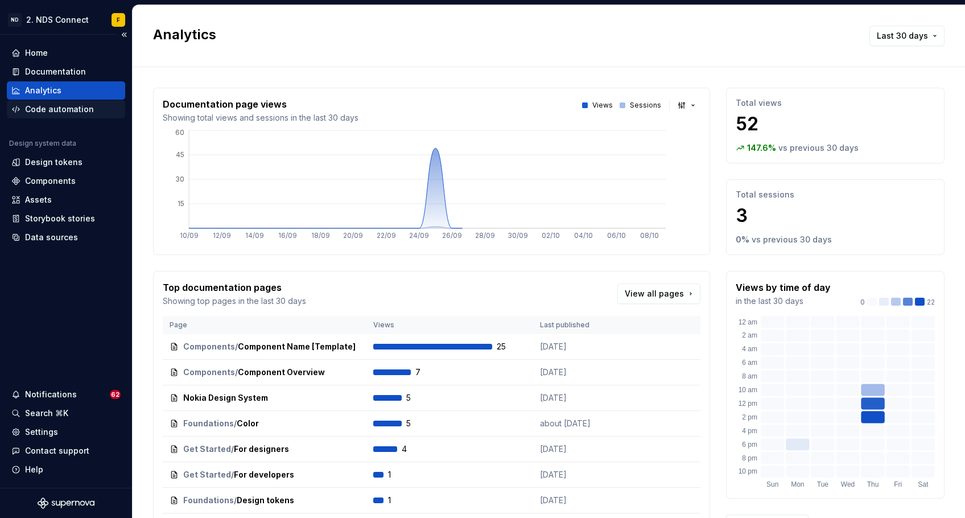
click at [57, 105] on div "Code automation" at bounding box center [59, 109] width 69 height 11
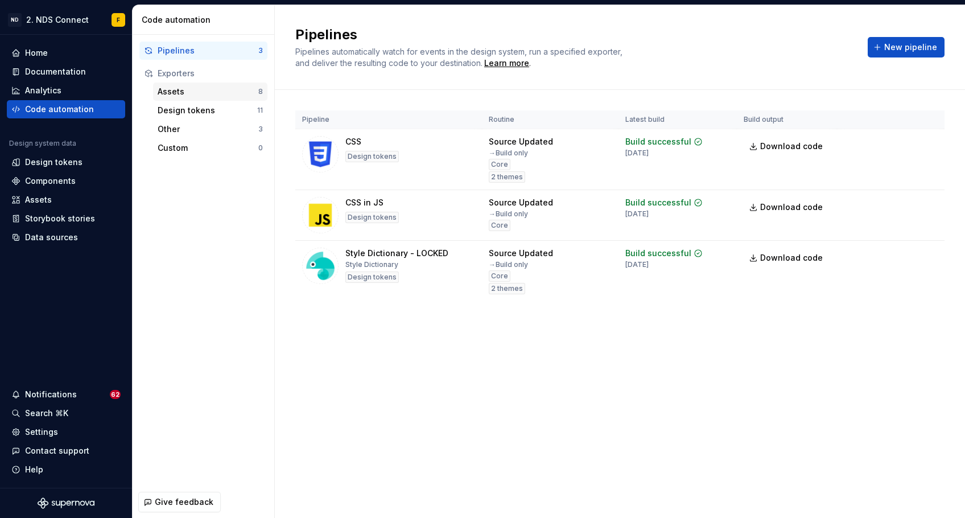
click at [212, 97] on div "Assets 8" at bounding box center [210, 92] width 114 height 18
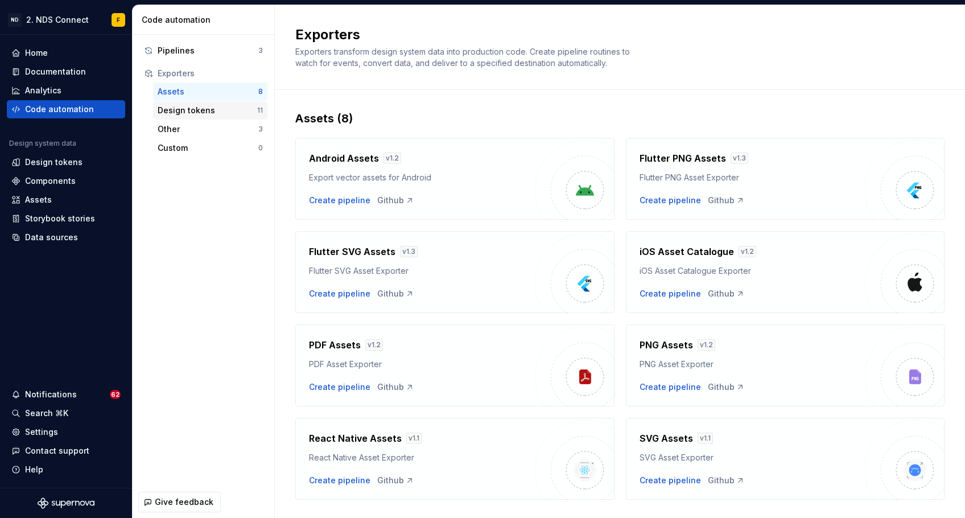
click at [209, 112] on div "Design tokens" at bounding box center [208, 110] width 100 height 11
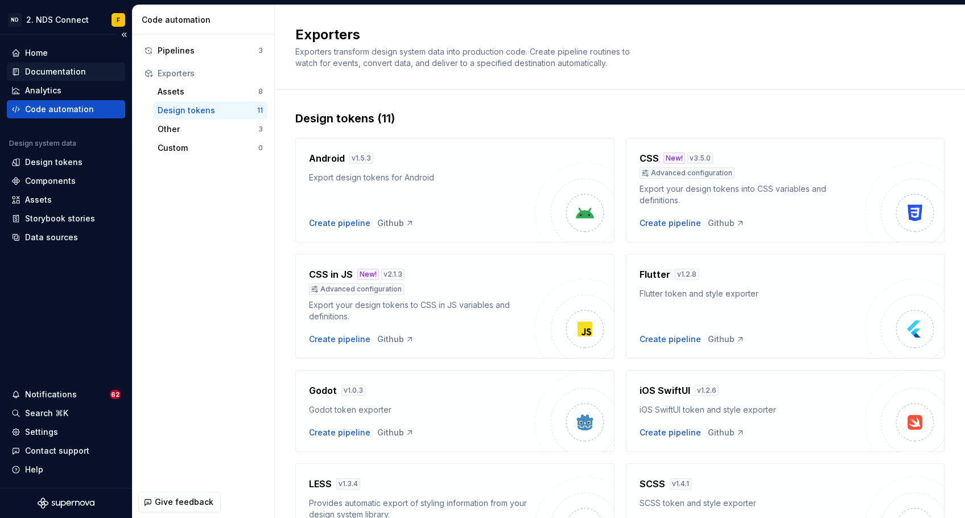
click at [45, 69] on div "Documentation" at bounding box center [55, 71] width 61 height 11
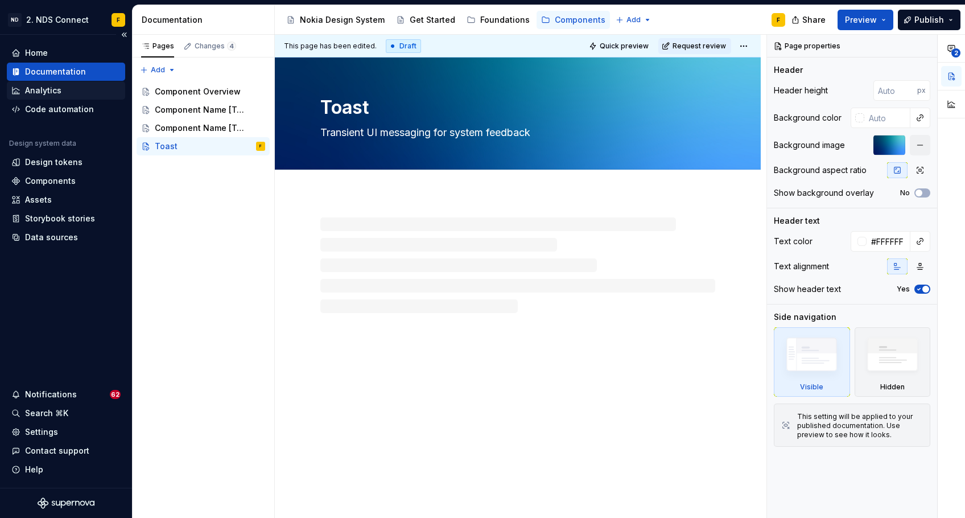
type textarea "*"
click at [51, 87] on div "Analytics" at bounding box center [43, 90] width 36 height 11
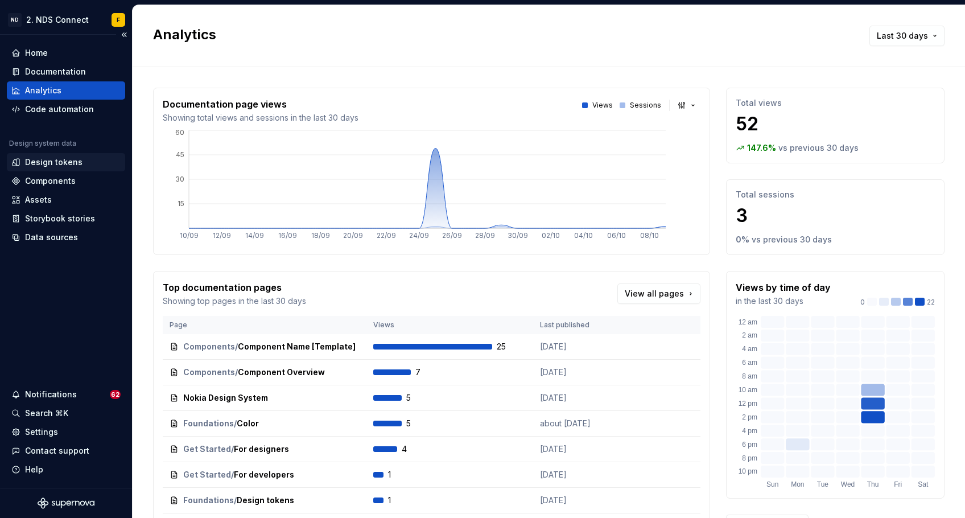
click at [63, 170] on div "Design tokens" at bounding box center [66, 162] width 118 height 18
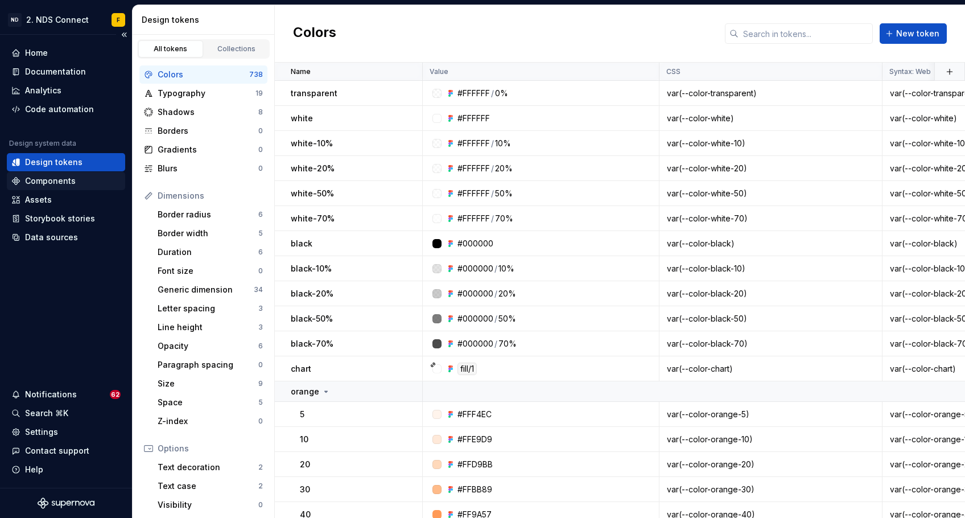
click at [72, 181] on div "Components" at bounding box center [50, 180] width 51 height 11
